Goal: Transaction & Acquisition: Purchase product/service

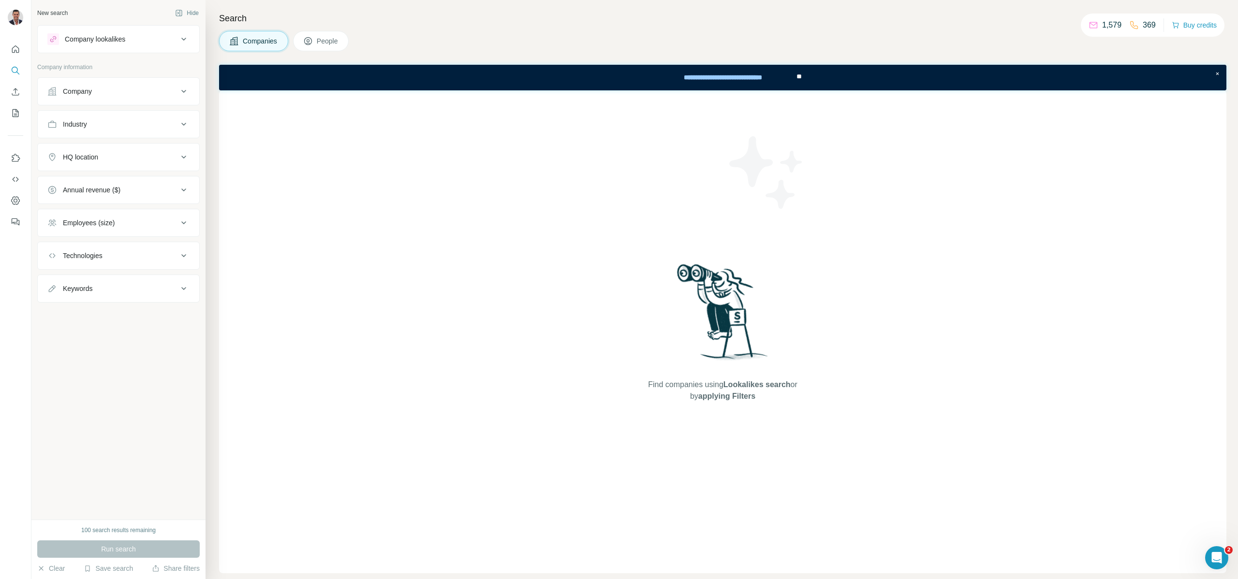
click at [1147, 25] on p "369" at bounding box center [1148, 25] width 13 height 12
click at [1213, 26] on button "Buy credits" at bounding box center [1193, 25] width 45 height 14
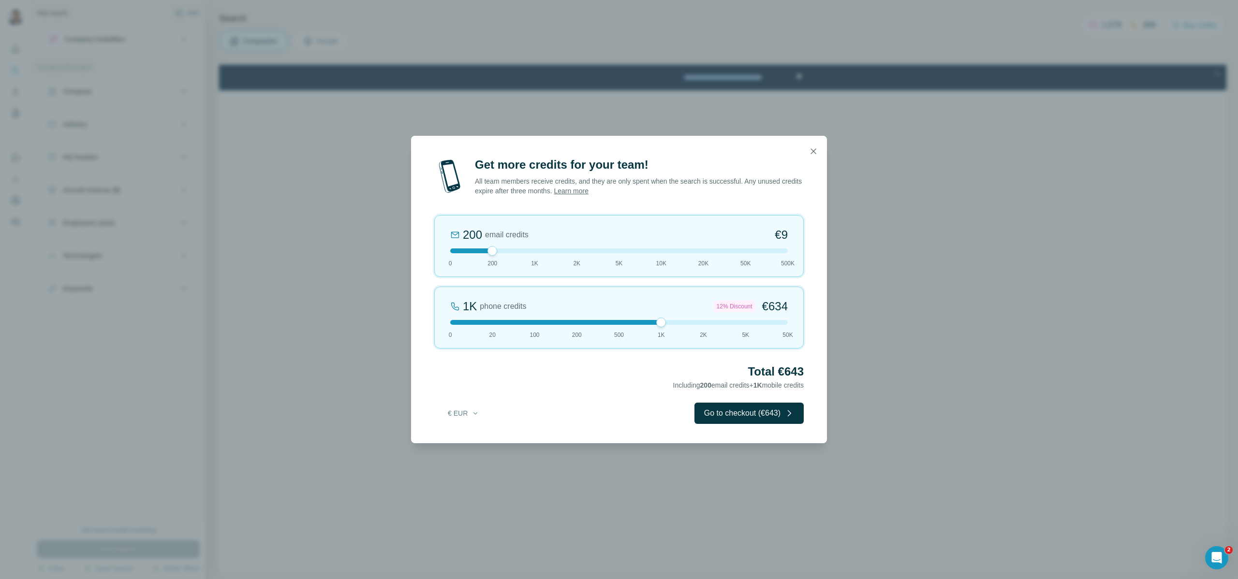
drag, startPoint x: 494, startPoint y: 321, endPoint x: 664, endPoint y: 326, distance: 170.2
click at [664, 326] on div at bounding box center [661, 323] width 10 height 10
drag, startPoint x: 660, startPoint y: 323, endPoint x: 707, endPoint y: 325, distance: 46.9
click at [707, 325] on div "2K phone credits 18% Discount €1,188 0 20 100 200 500 1K 2K 5K 50K" at bounding box center [618, 318] width 369 height 62
click at [816, 151] on icon "button" at bounding box center [813, 151] width 10 height 10
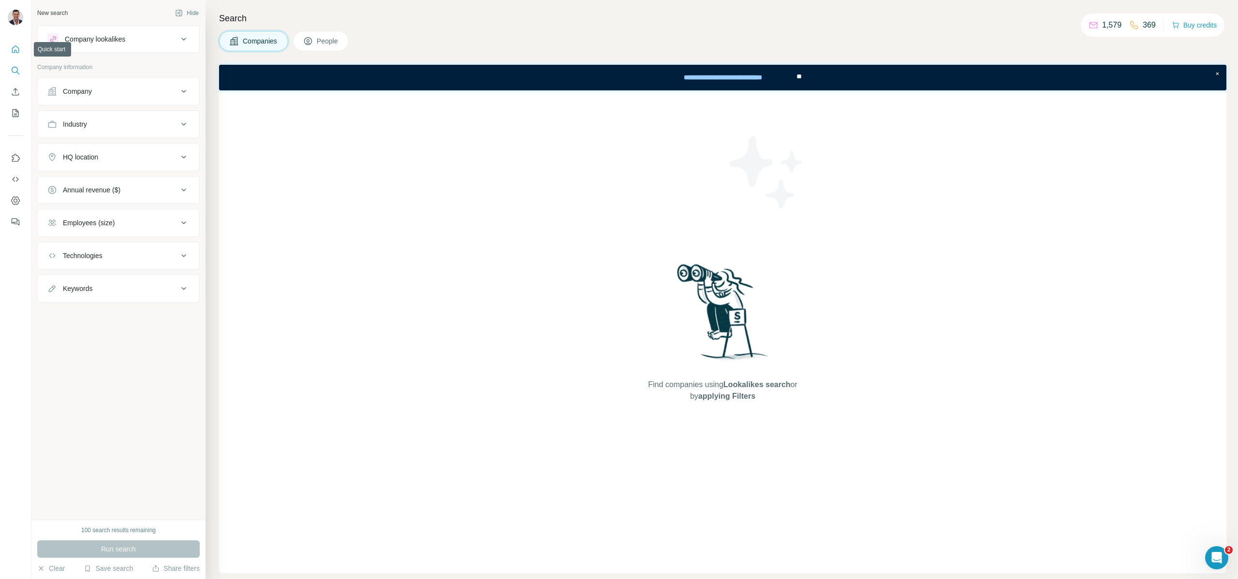
click at [16, 49] on icon "Quick start" at bounding box center [16, 49] width 10 height 10
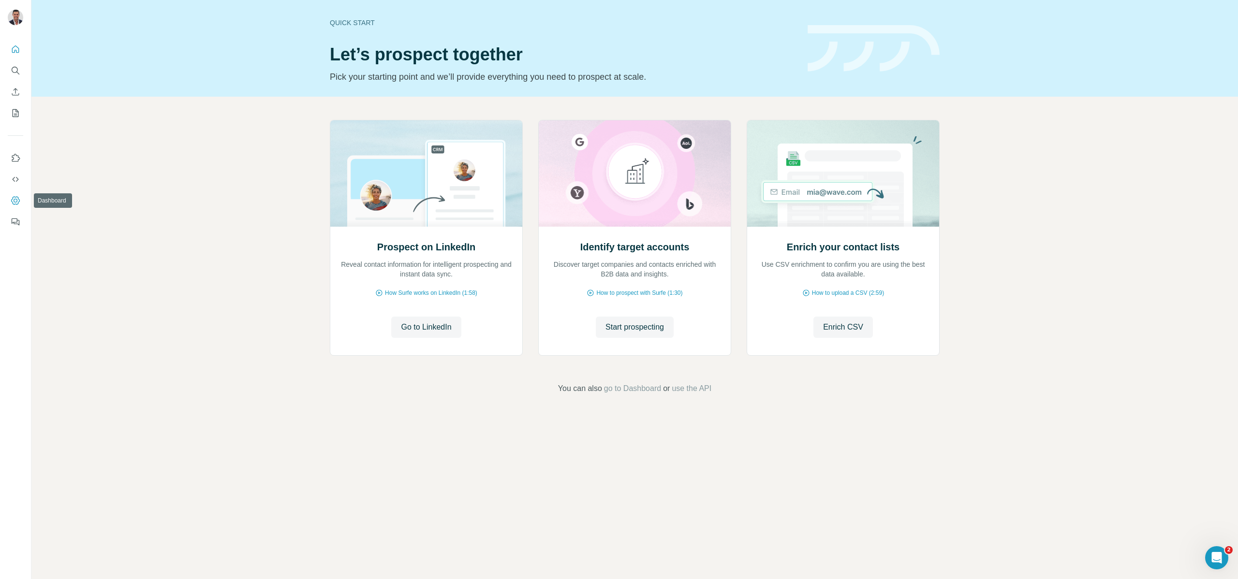
click at [14, 200] on icon "Dashboard" at bounding box center [16, 201] width 4 height 4
